Goal: Information Seeking & Learning: Learn about a topic

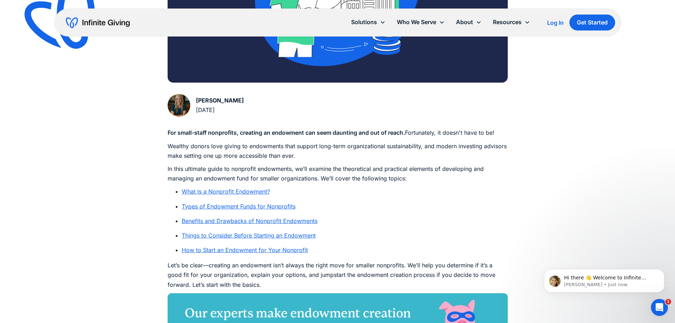
click at [248, 192] on link "What Is a Nonprofit Endowment?" at bounding box center [226, 191] width 88 height 7
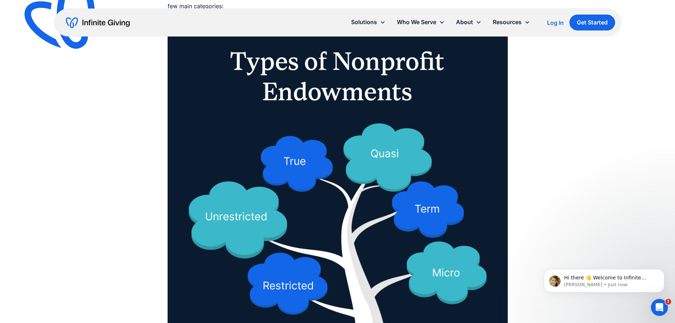
scroll to position [806, 0]
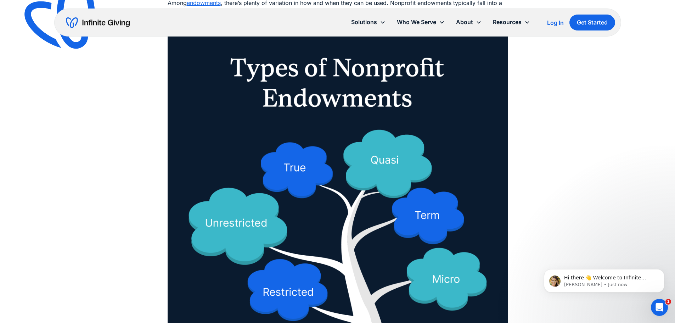
click at [424, 208] on img at bounding box center [338, 219] width 340 height 378
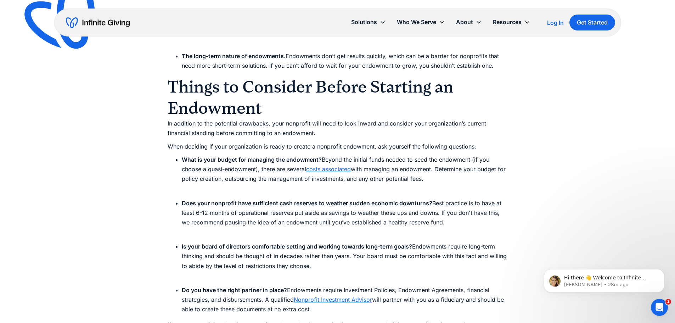
scroll to position [2187, 0]
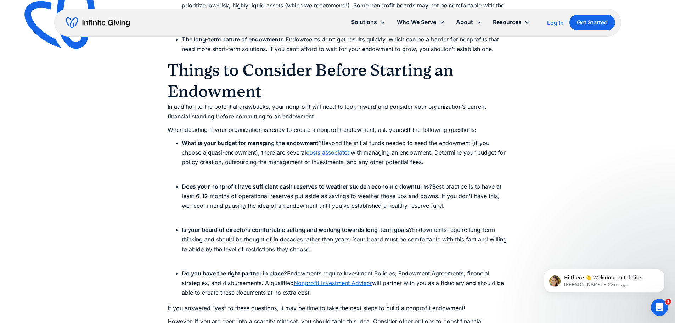
click at [360, 285] on link "Nonprofit Investment Advisor" at bounding box center [333, 282] width 78 height 7
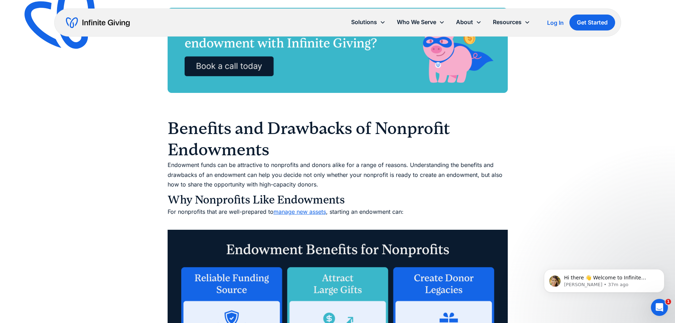
scroll to position [1496, 0]
